Goal: Task Accomplishment & Management: Manage account settings

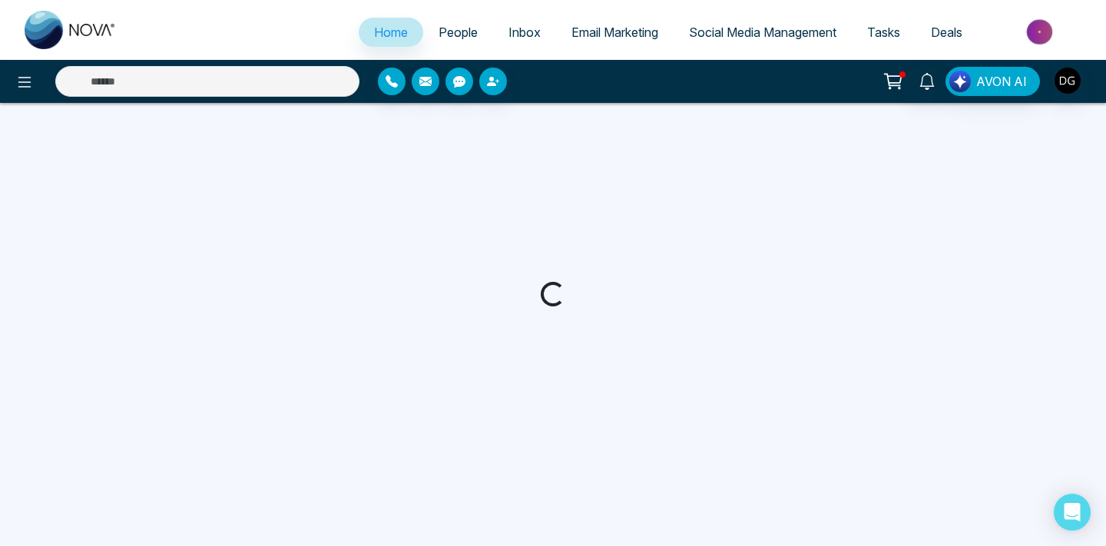
select select "*"
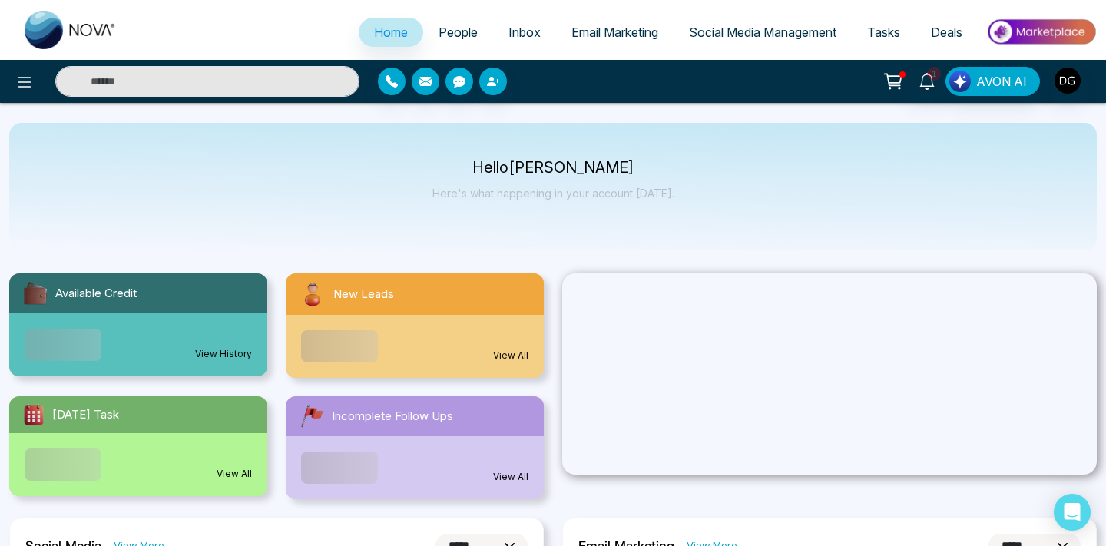
click at [464, 23] on link "People" at bounding box center [458, 32] width 70 height 29
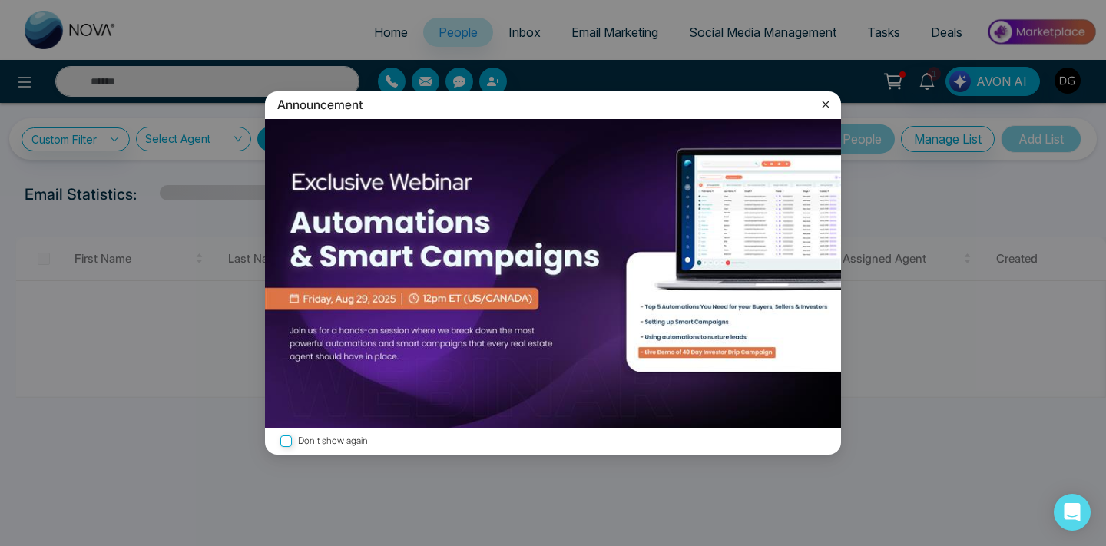
click at [825, 96] on div "Announcement" at bounding box center [553, 104] width 576 height 27
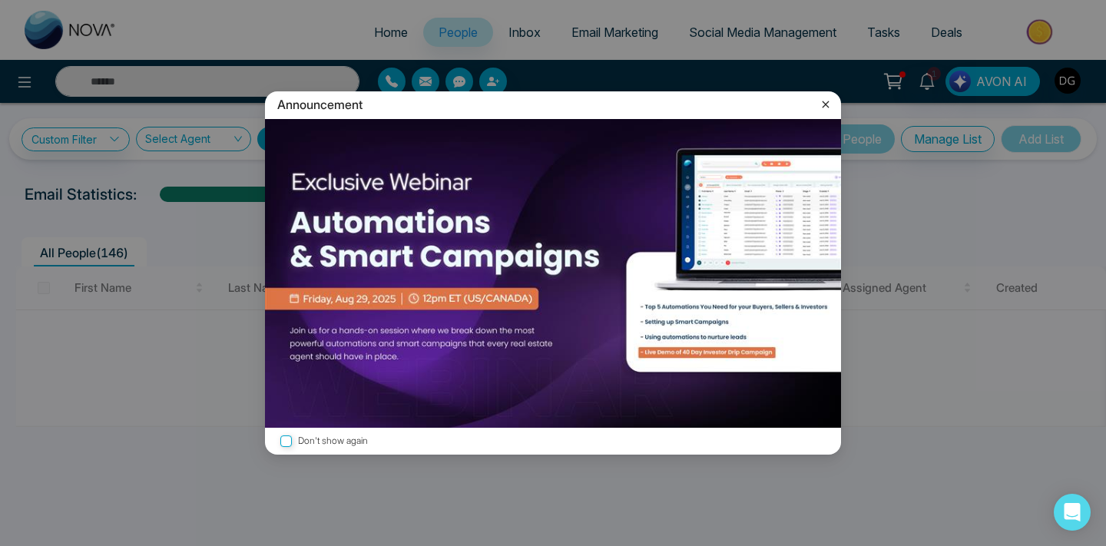
click at [821, 104] on icon at bounding box center [825, 104] width 15 height 15
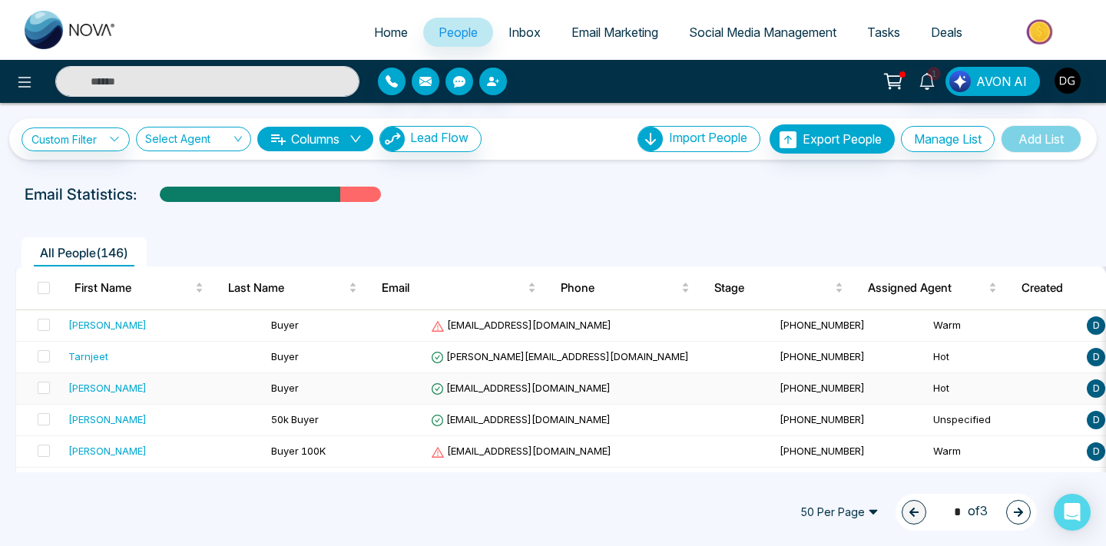
scroll to position [30, 0]
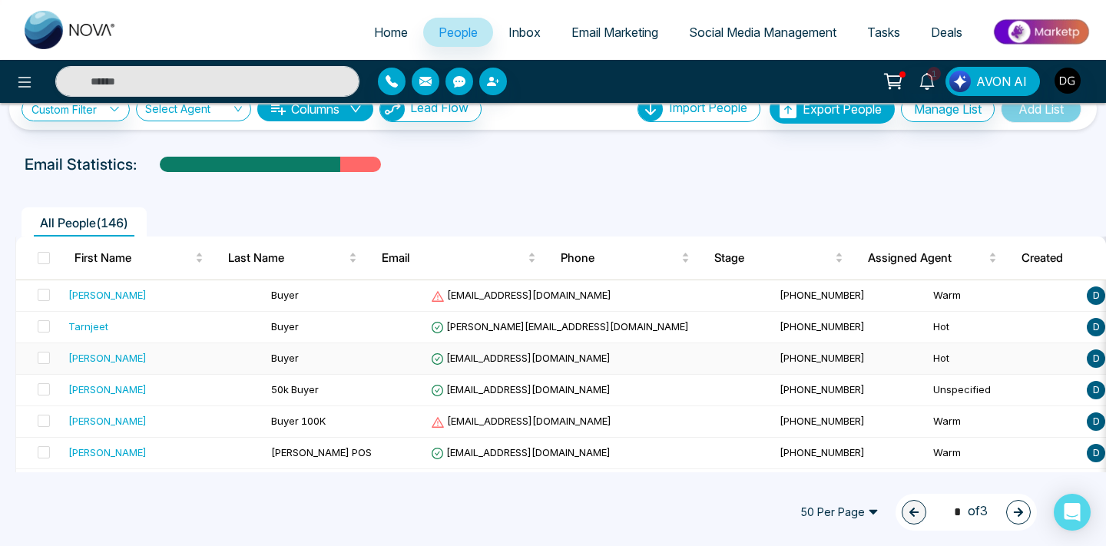
click at [301, 365] on td "Buyer" at bounding box center [345, 358] width 160 height 31
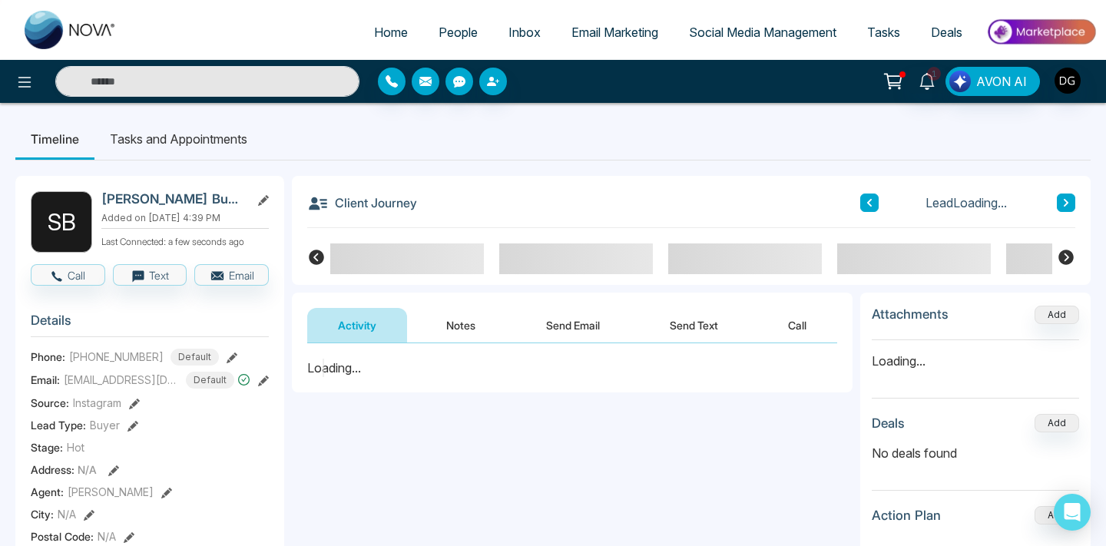
click at [464, 332] on button "Notes" at bounding box center [460, 325] width 91 height 35
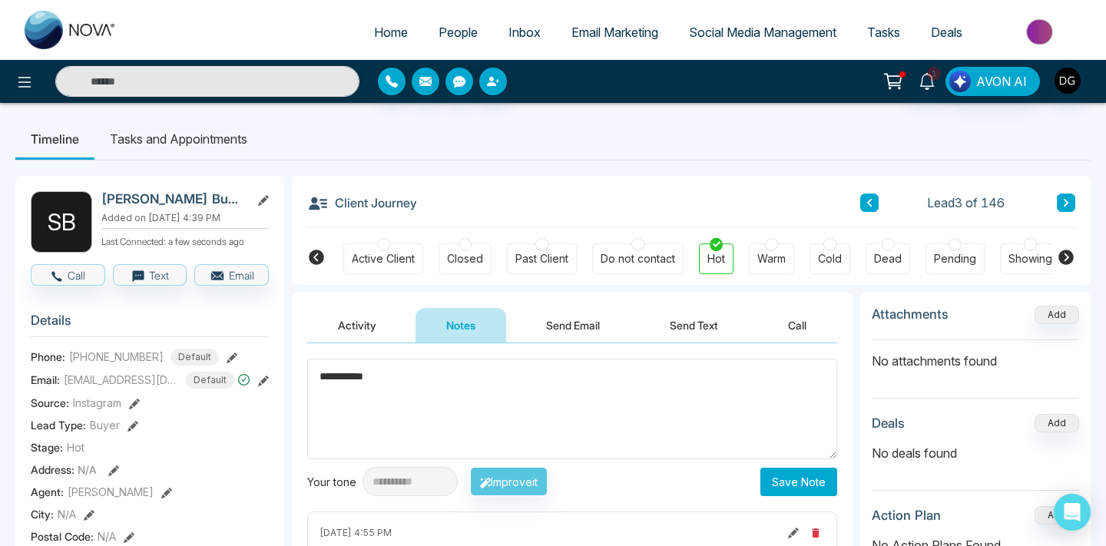
scroll to position [0, 336]
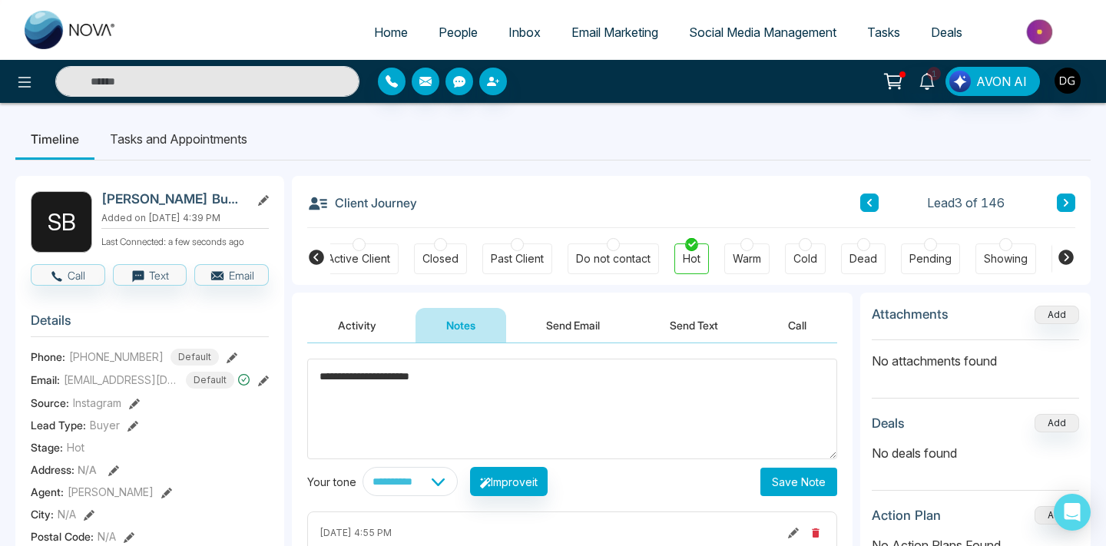
type textarea "**********"
click at [815, 484] on button "Save Note" at bounding box center [798, 482] width 77 height 28
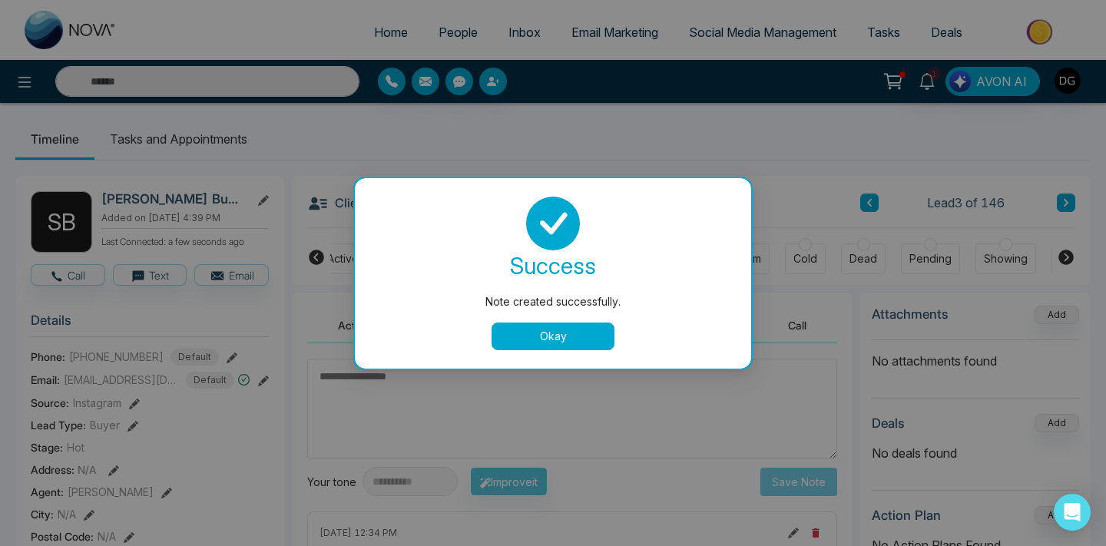
click at [548, 335] on button "Okay" at bounding box center [552, 336] width 123 height 28
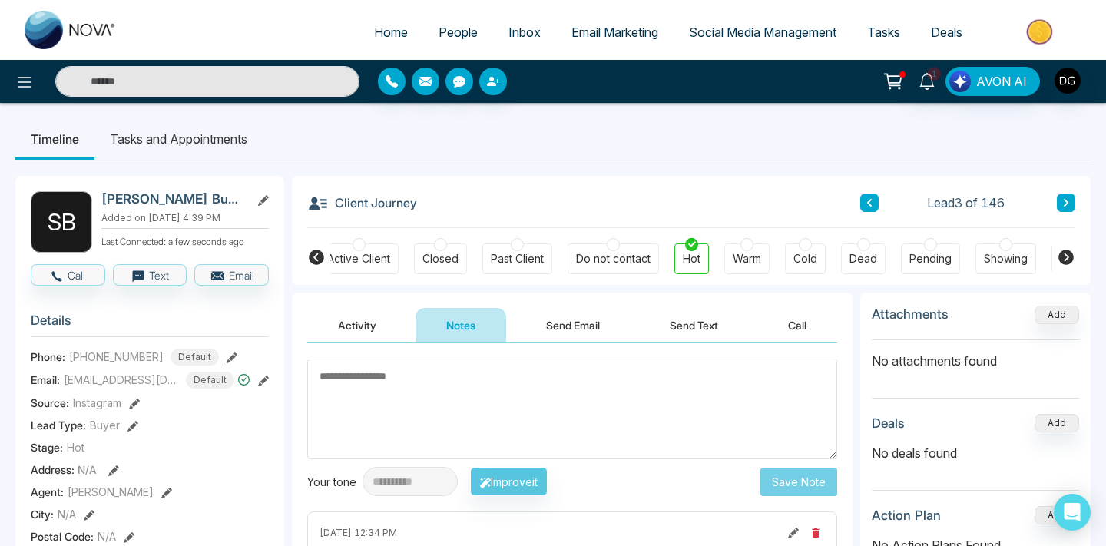
click at [450, 45] on link "People" at bounding box center [458, 32] width 70 height 29
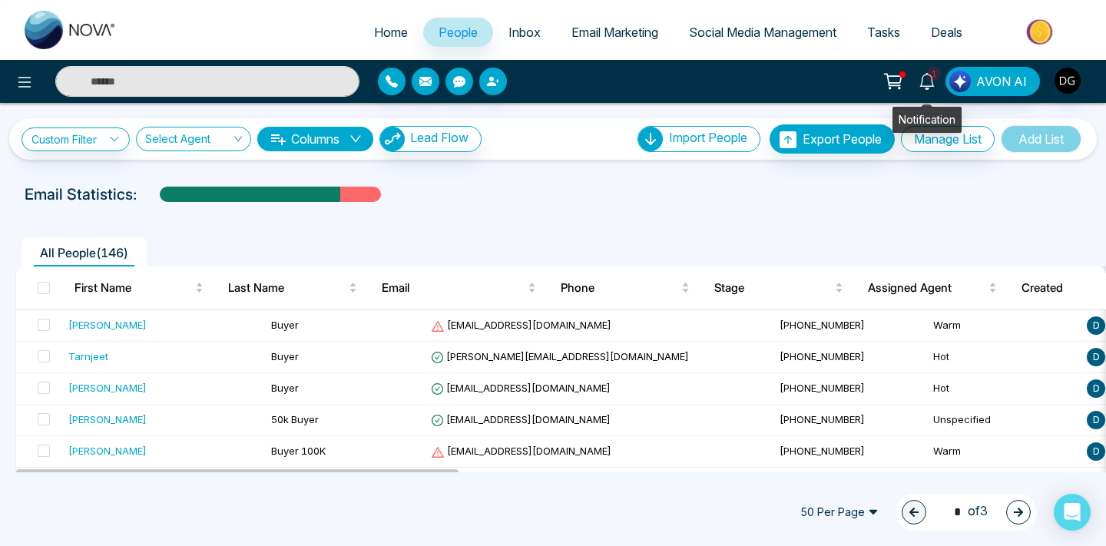
click at [940, 81] on link "1" at bounding box center [926, 80] width 37 height 27
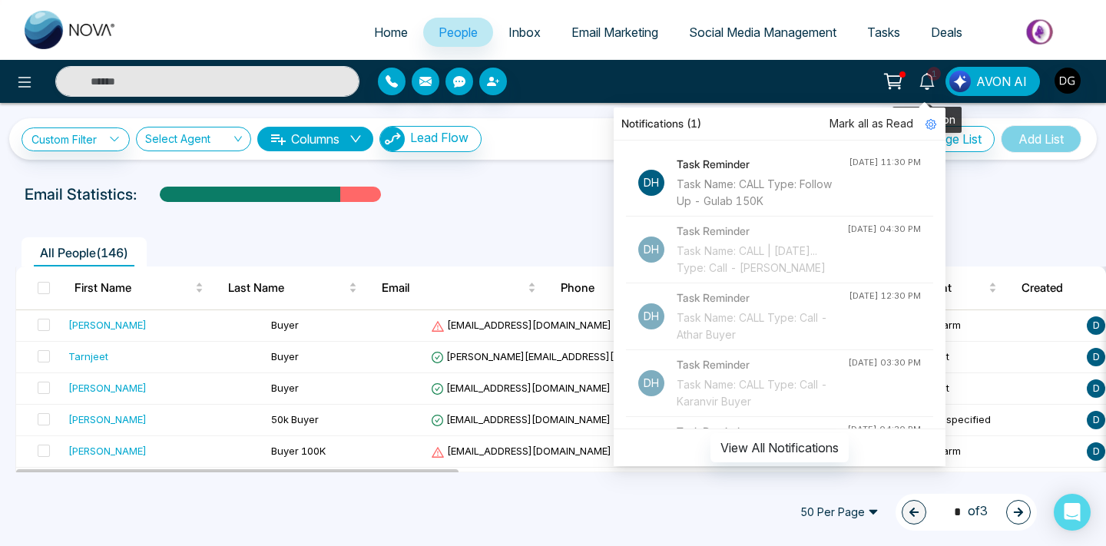
click at [940, 81] on link "1" at bounding box center [926, 80] width 37 height 27
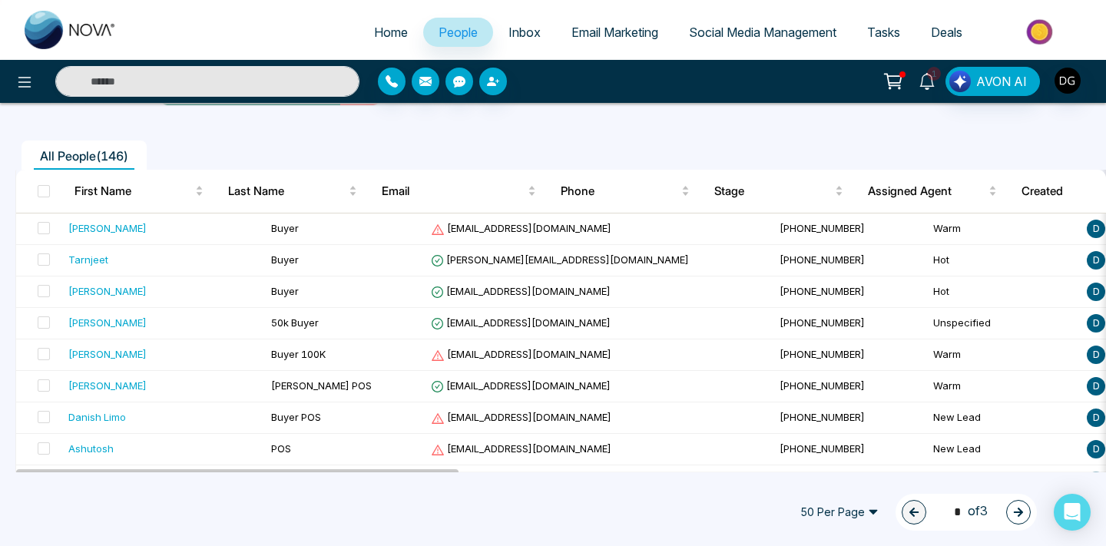
scroll to position [98, 0]
click at [302, 233] on td "Buyer" at bounding box center [345, 228] width 160 height 31
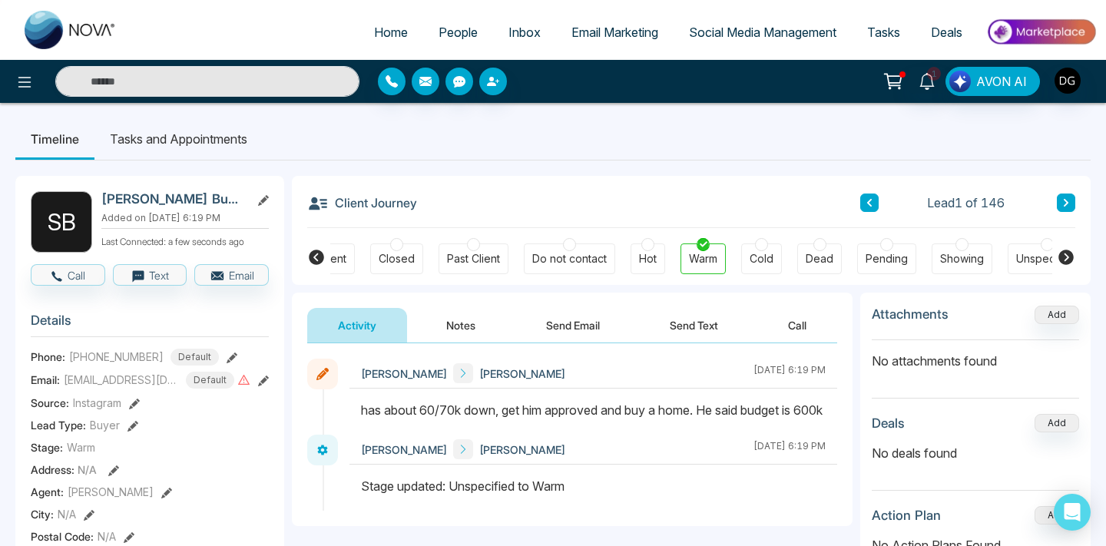
scroll to position [0, 392]
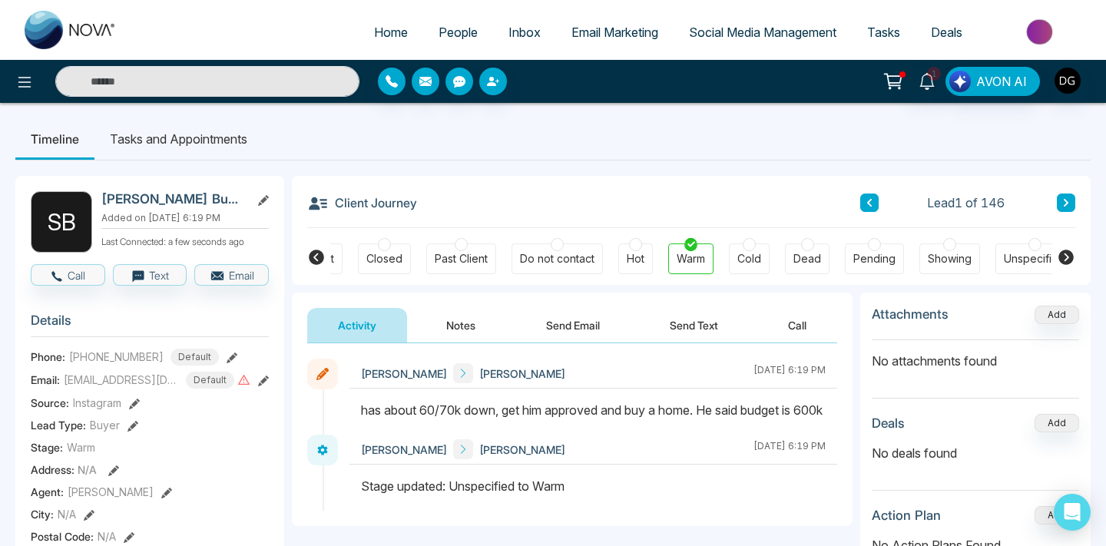
click at [440, 29] on span "People" at bounding box center [457, 32] width 39 height 15
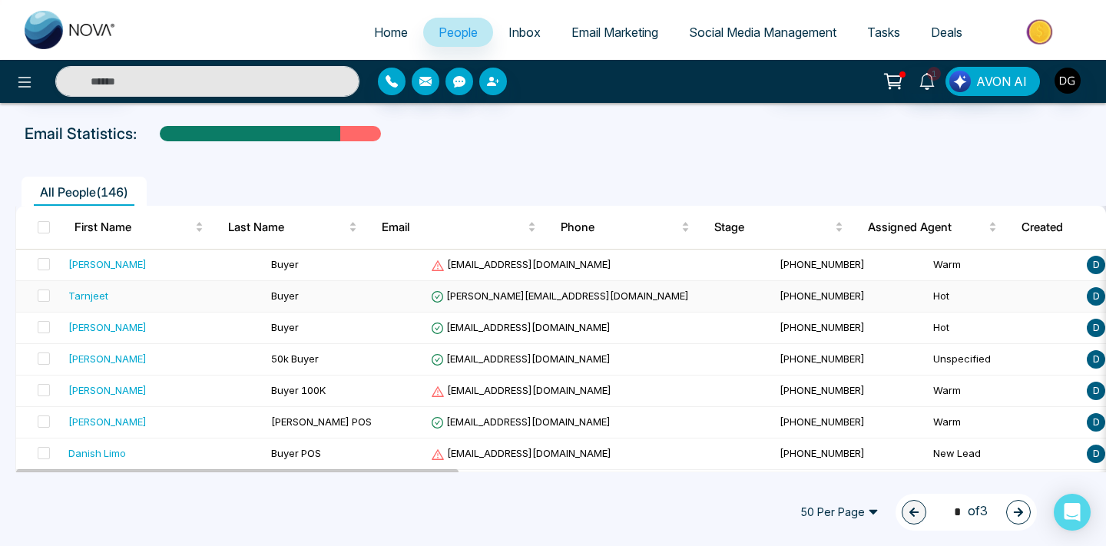
scroll to position [64, 0]
